Goal: Task Accomplishment & Management: Manage account settings

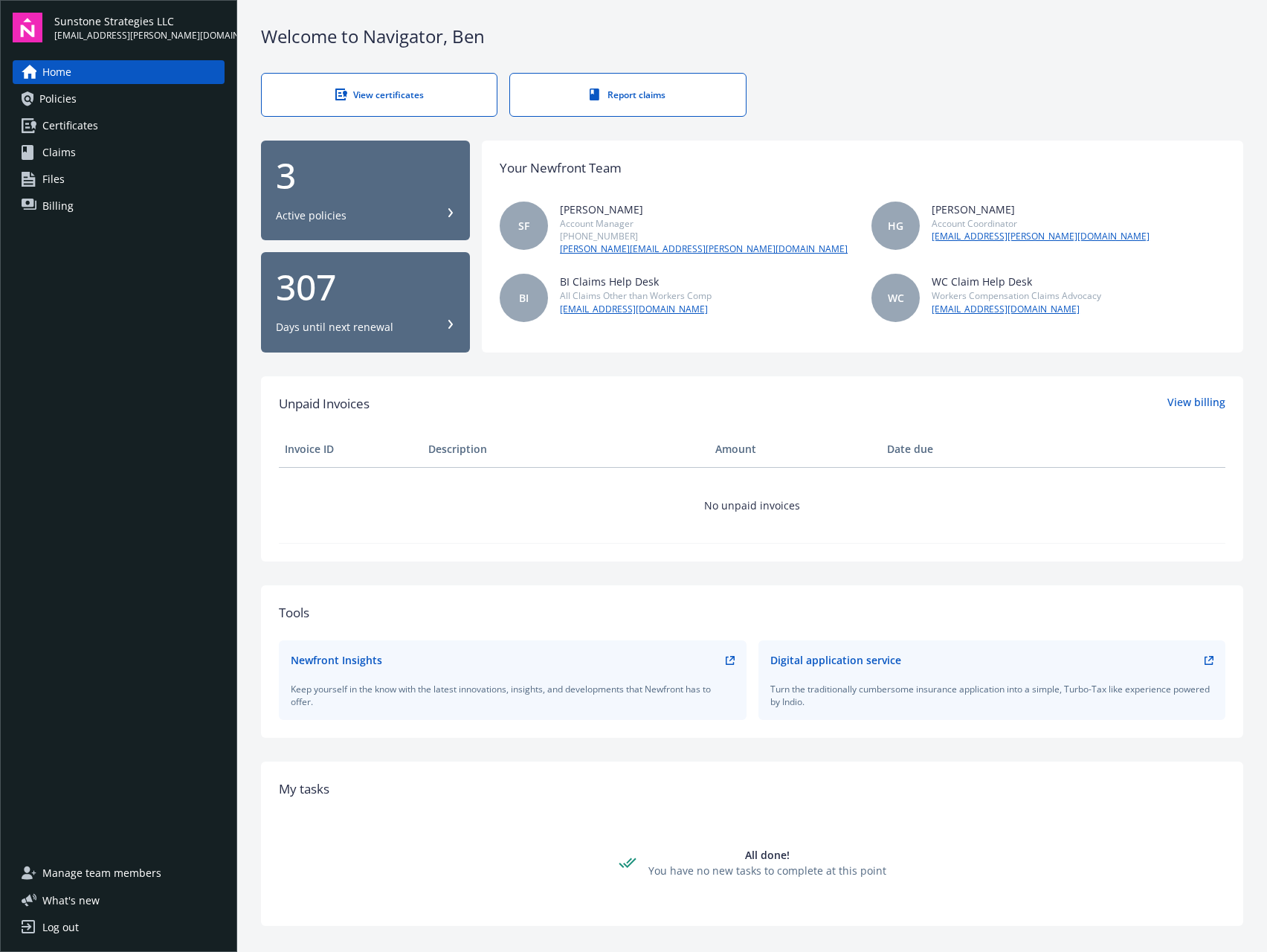
click at [87, 198] on link "Billing" at bounding box center [119, 207] width 212 height 24
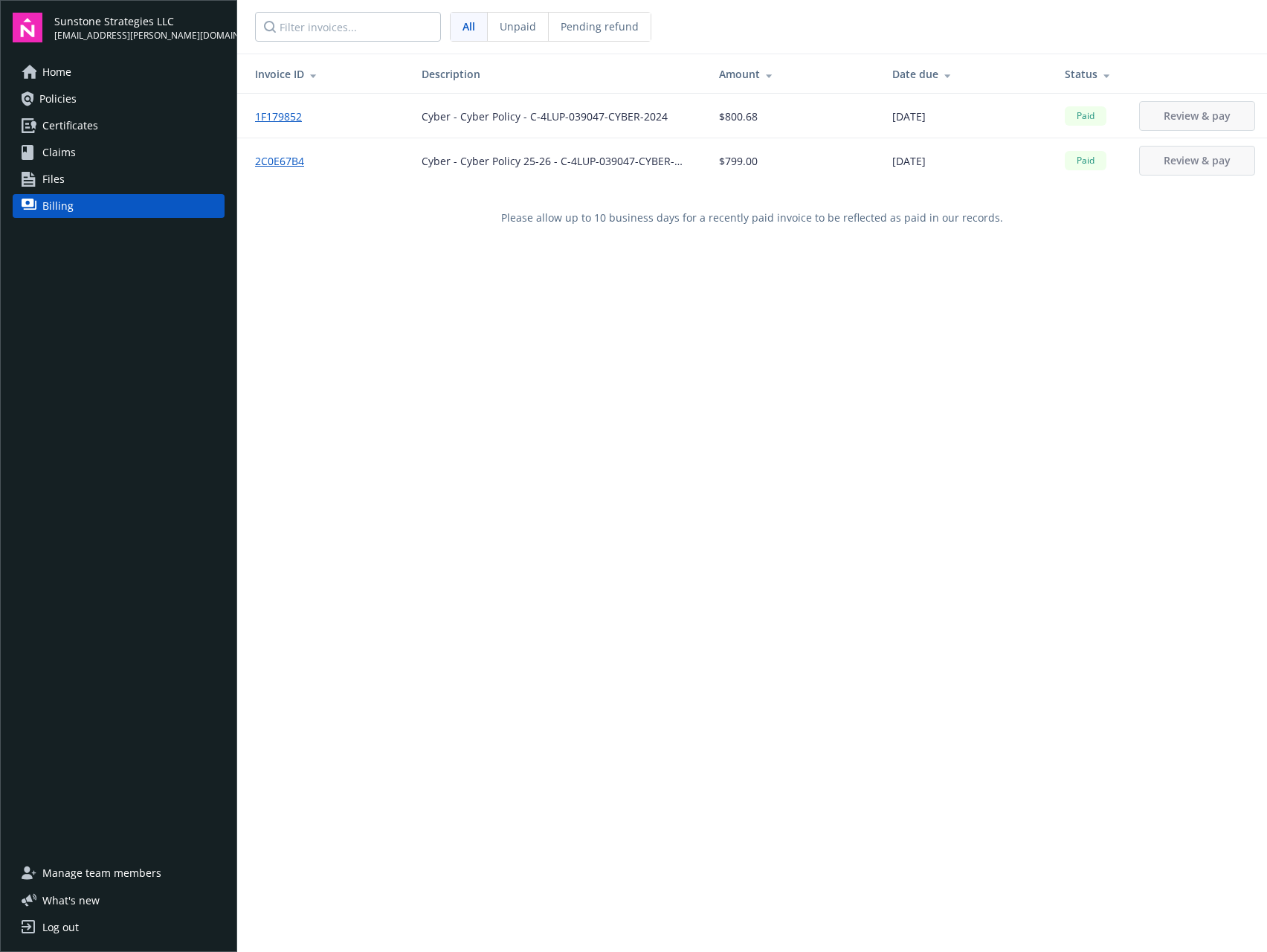
click at [506, 27] on span "Unpaid" at bounding box center [518, 26] width 36 height 16
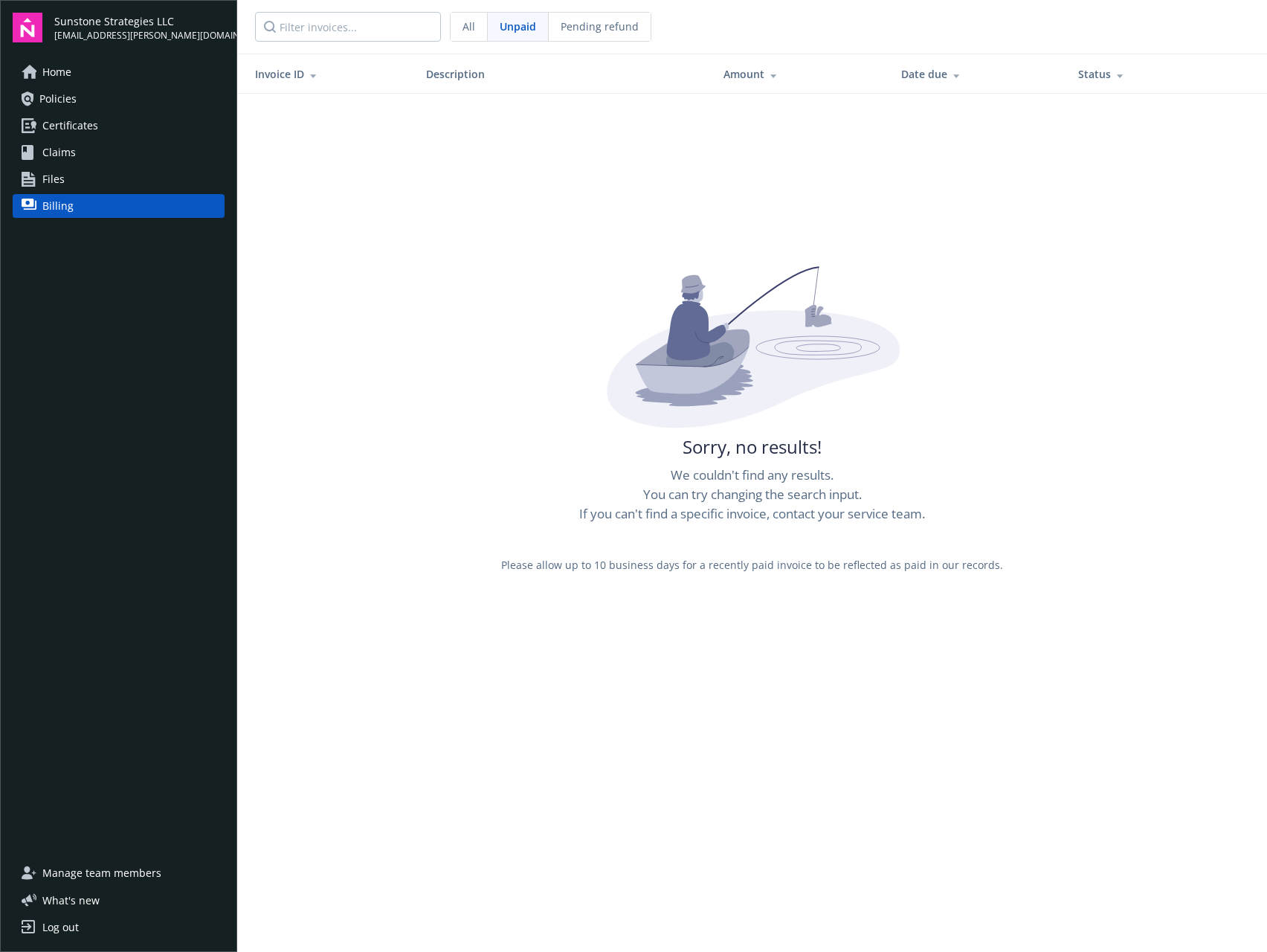
click at [472, 27] on span "All" at bounding box center [470, 26] width 13 height 16
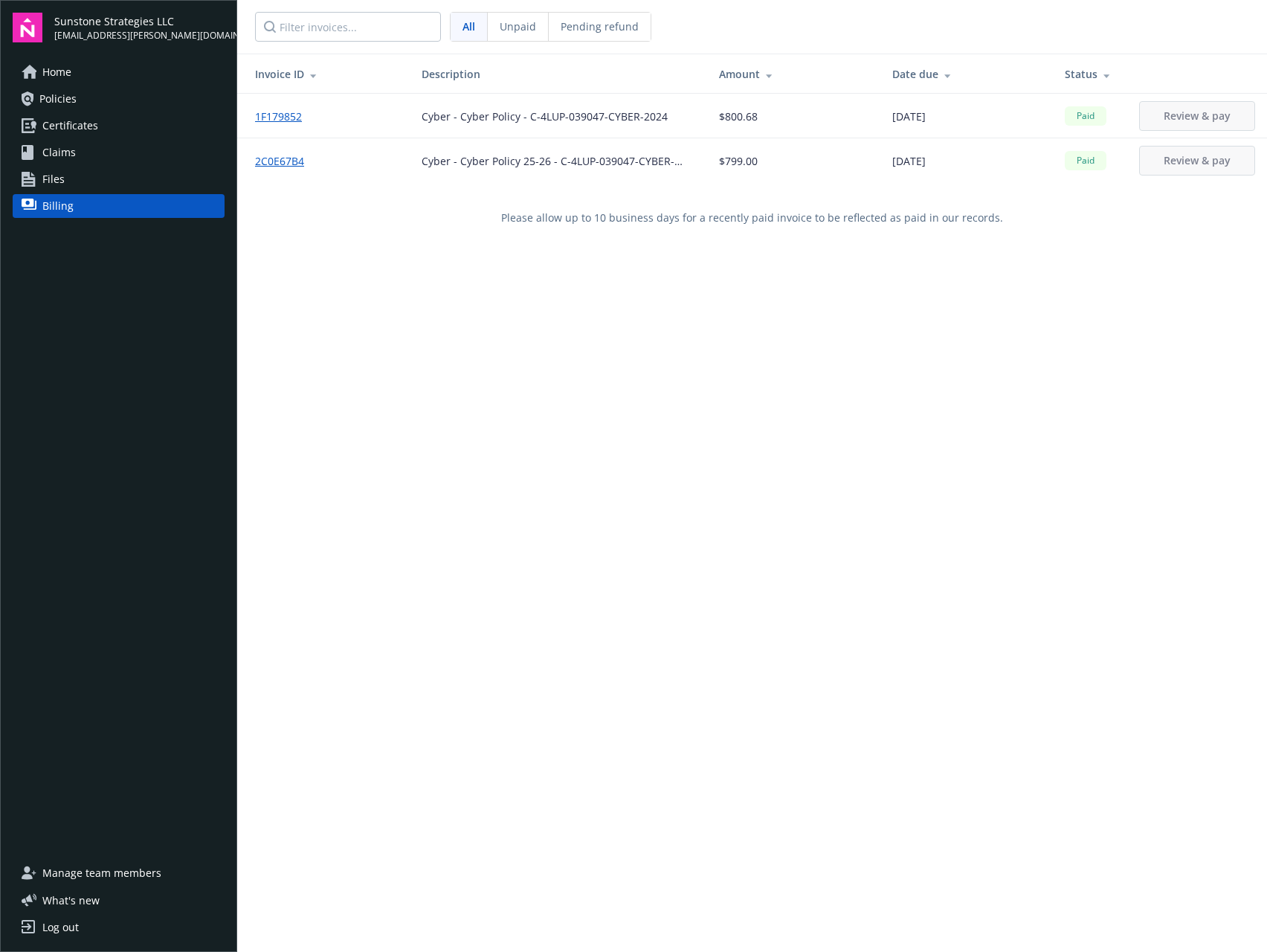
click at [626, 31] on span "Pending refund" at bounding box center [600, 26] width 78 height 16
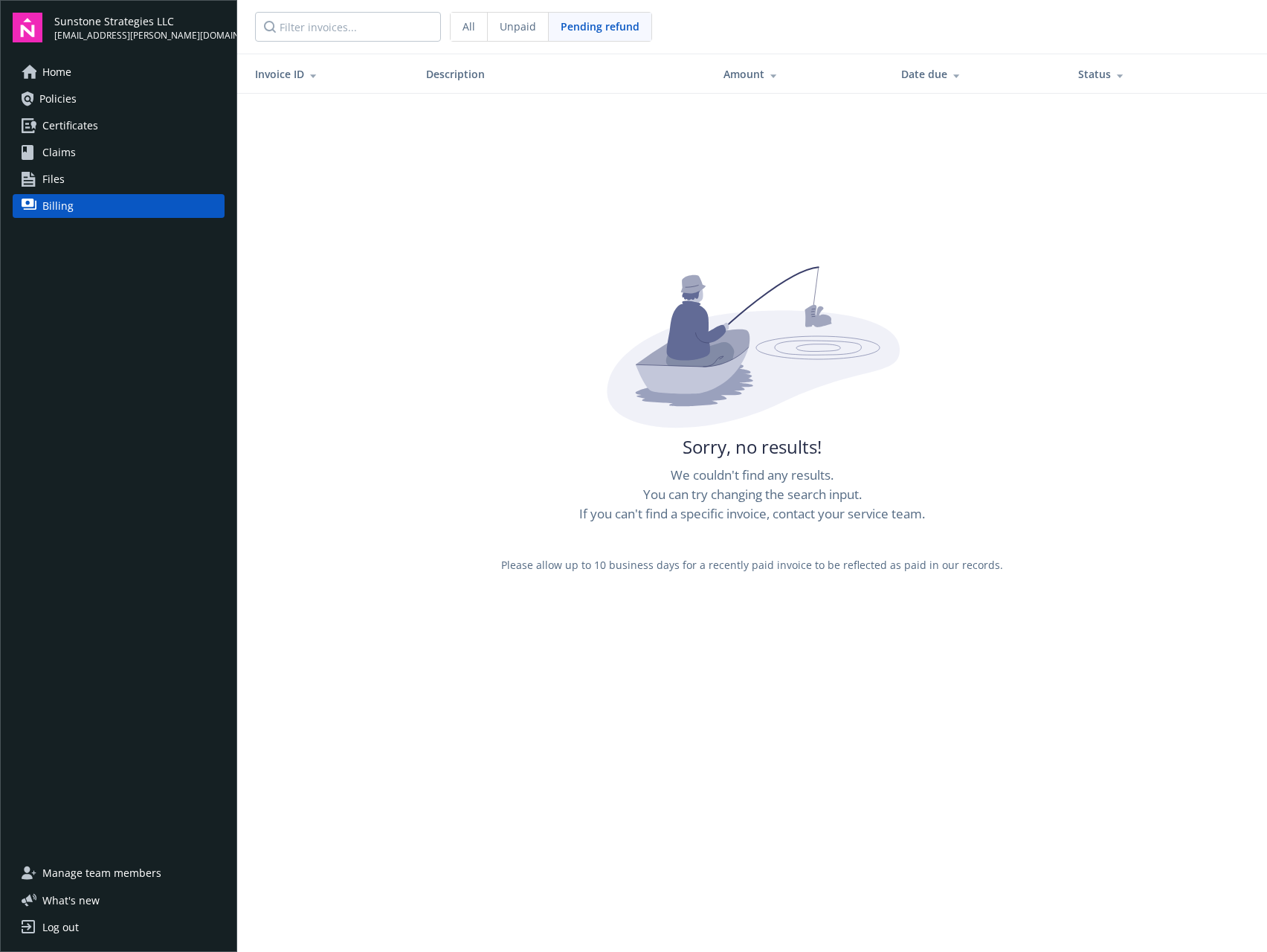
click at [473, 34] on div "All" at bounding box center [470, 27] width 37 height 29
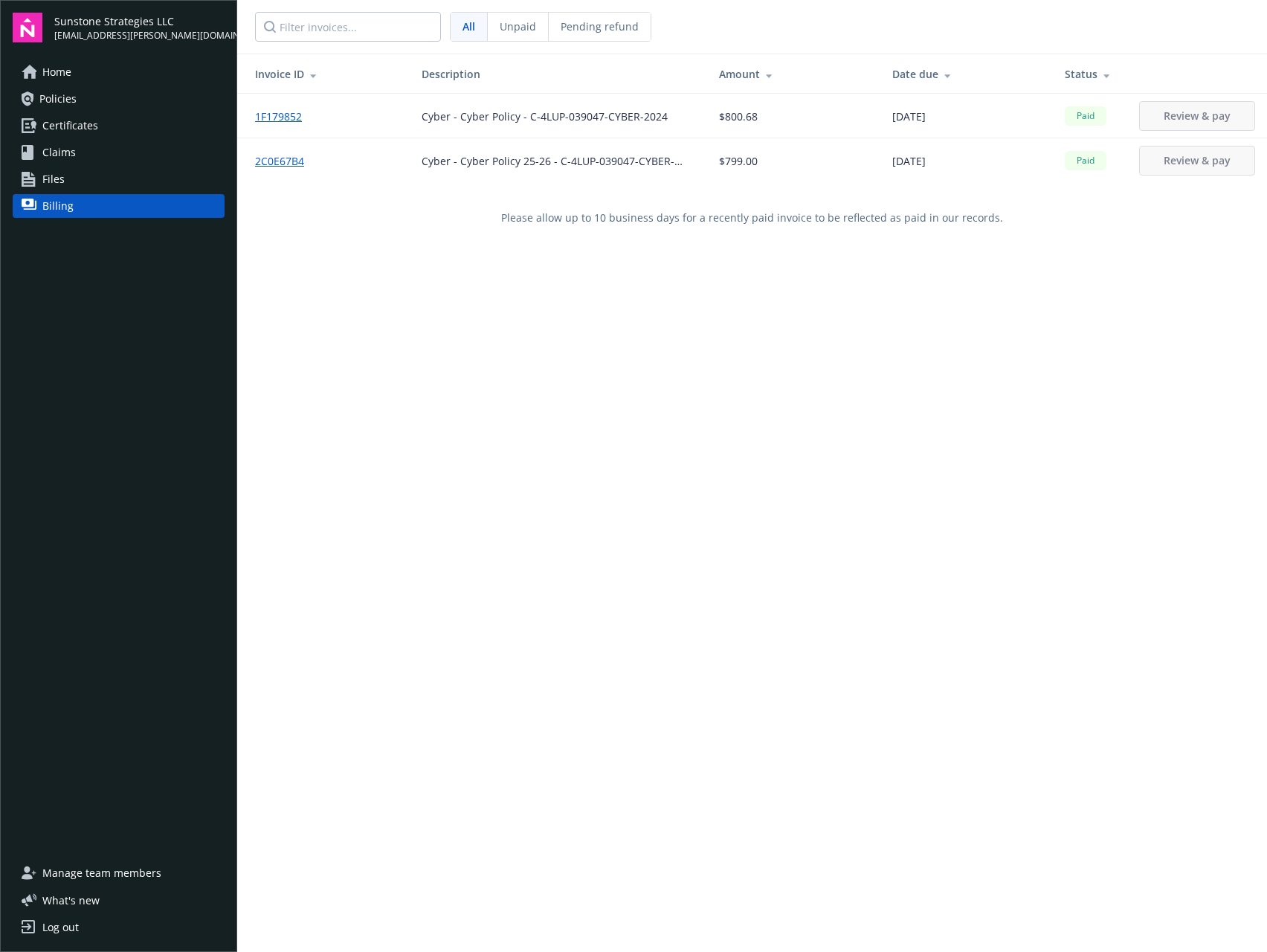
click at [73, 70] on link "Home" at bounding box center [119, 72] width 212 height 24
